Goal: Task Accomplishment & Management: Complete application form

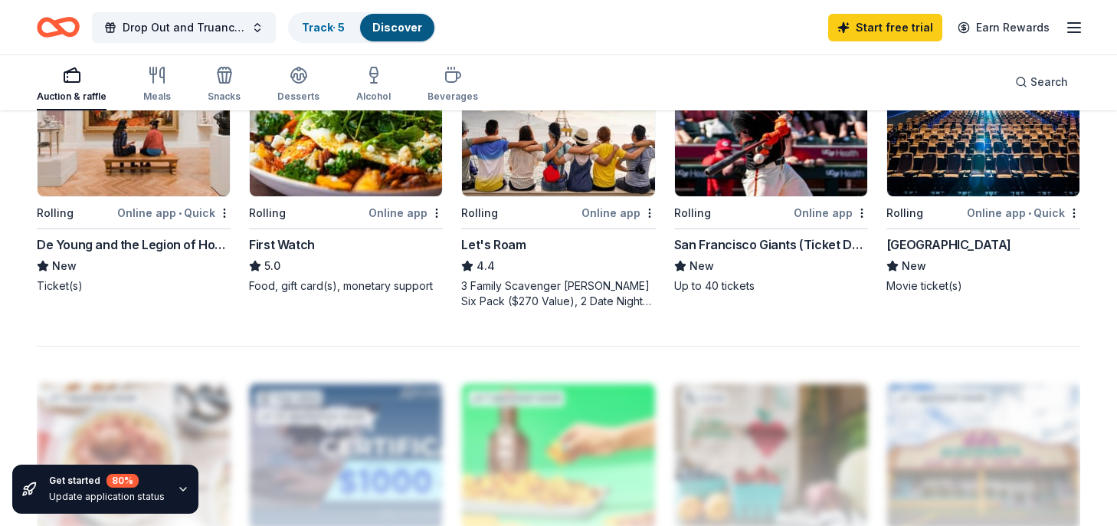
scroll to position [1120, 0]
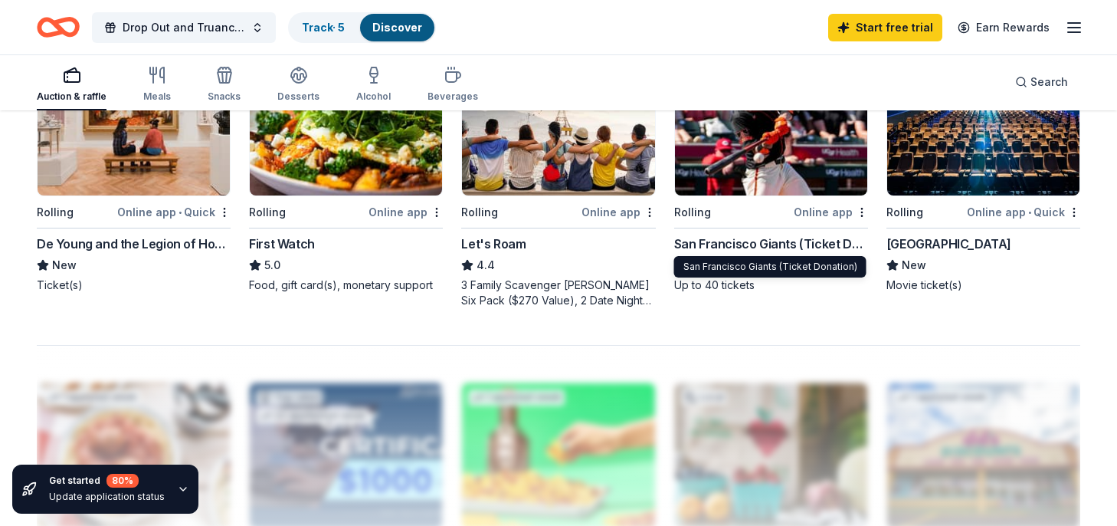
click at [749, 243] on div "San Francisco Giants (Ticket Donation)" at bounding box center [771, 243] width 194 height 18
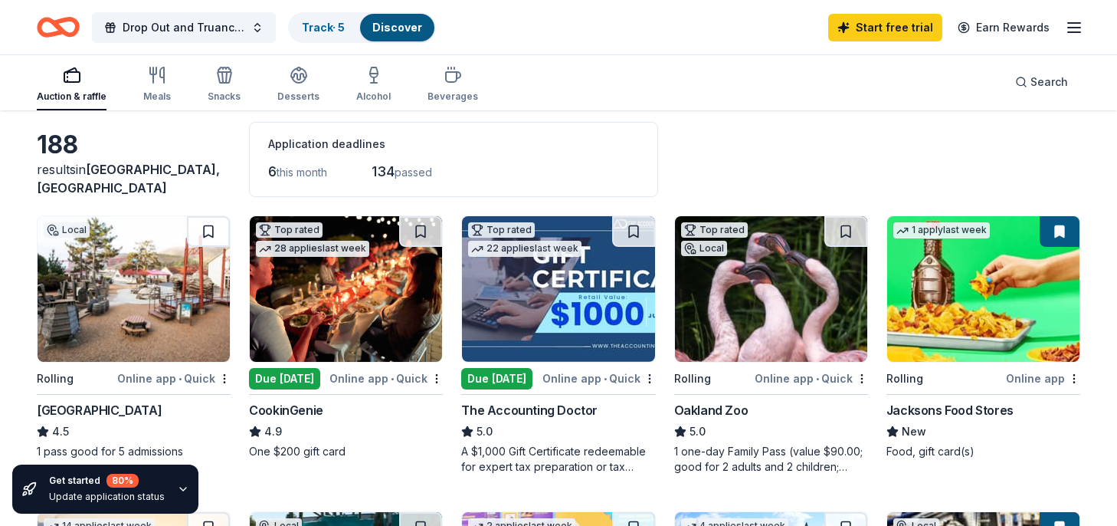
scroll to position [0, 0]
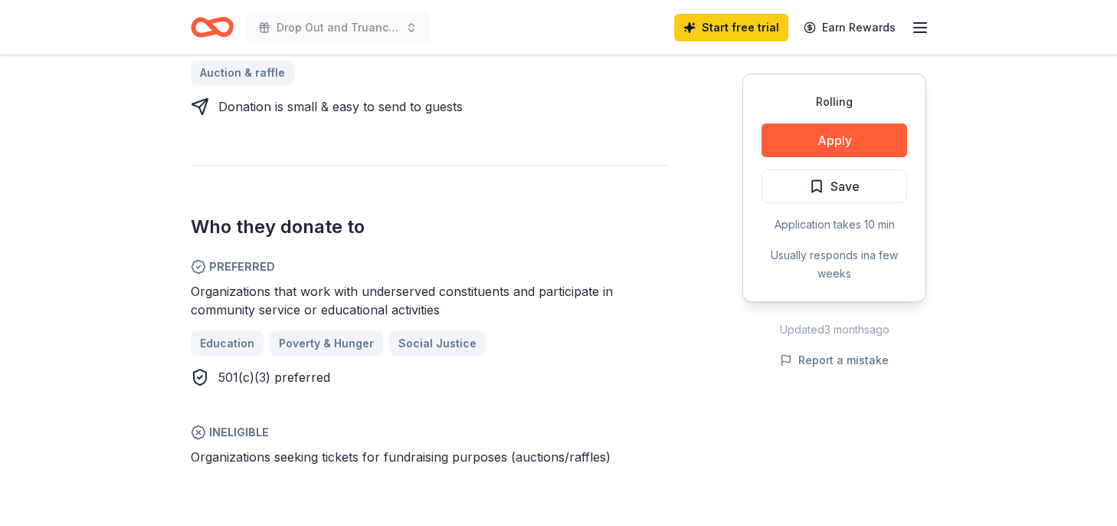
scroll to position [896, 0]
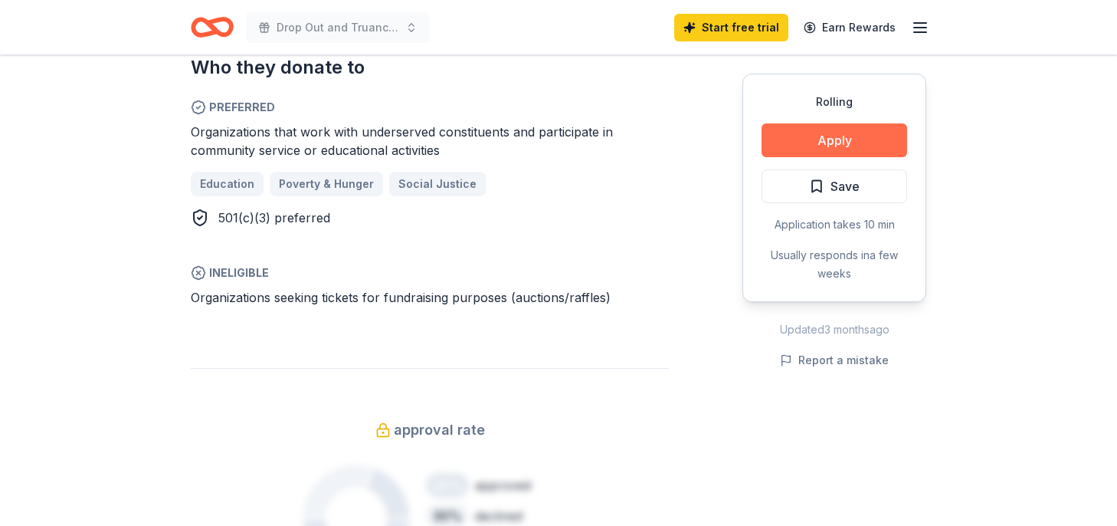
click at [861, 146] on button "Apply" at bounding box center [834, 140] width 146 height 34
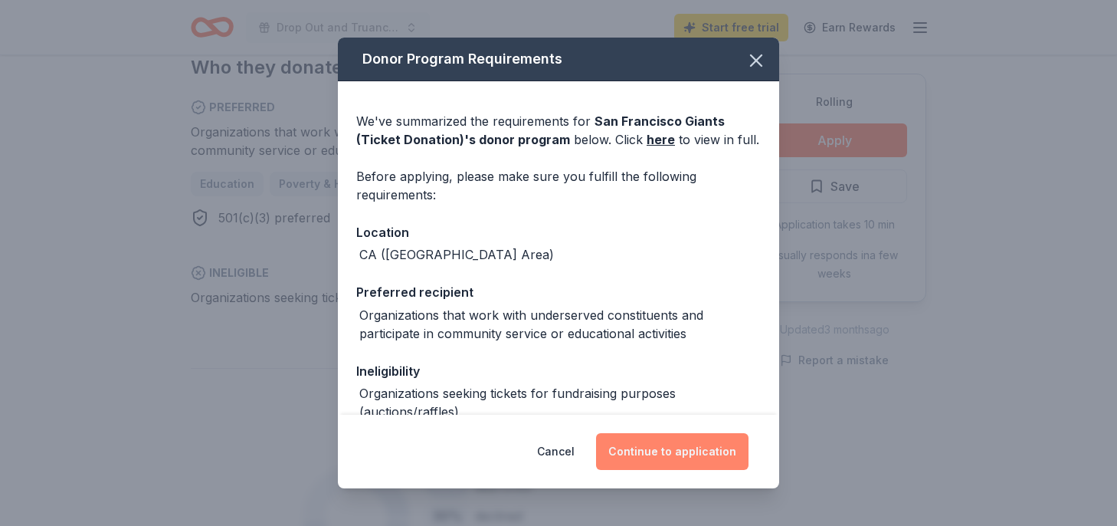
click at [704, 451] on button "Continue to application" at bounding box center [672, 451] width 152 height 37
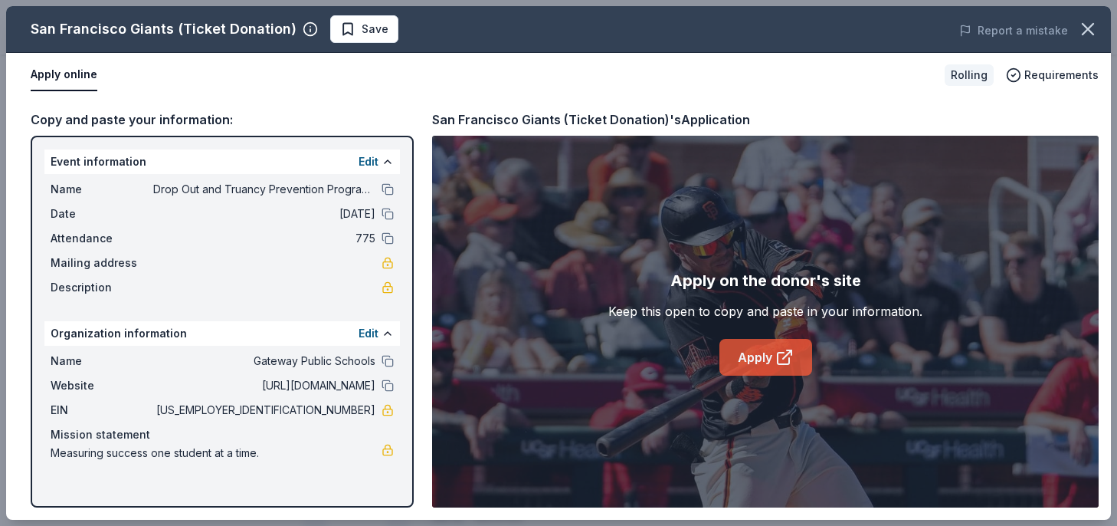
click at [759, 365] on link "Apply" at bounding box center [765, 357] width 93 height 37
